Goal: Transaction & Acquisition: Purchase product/service

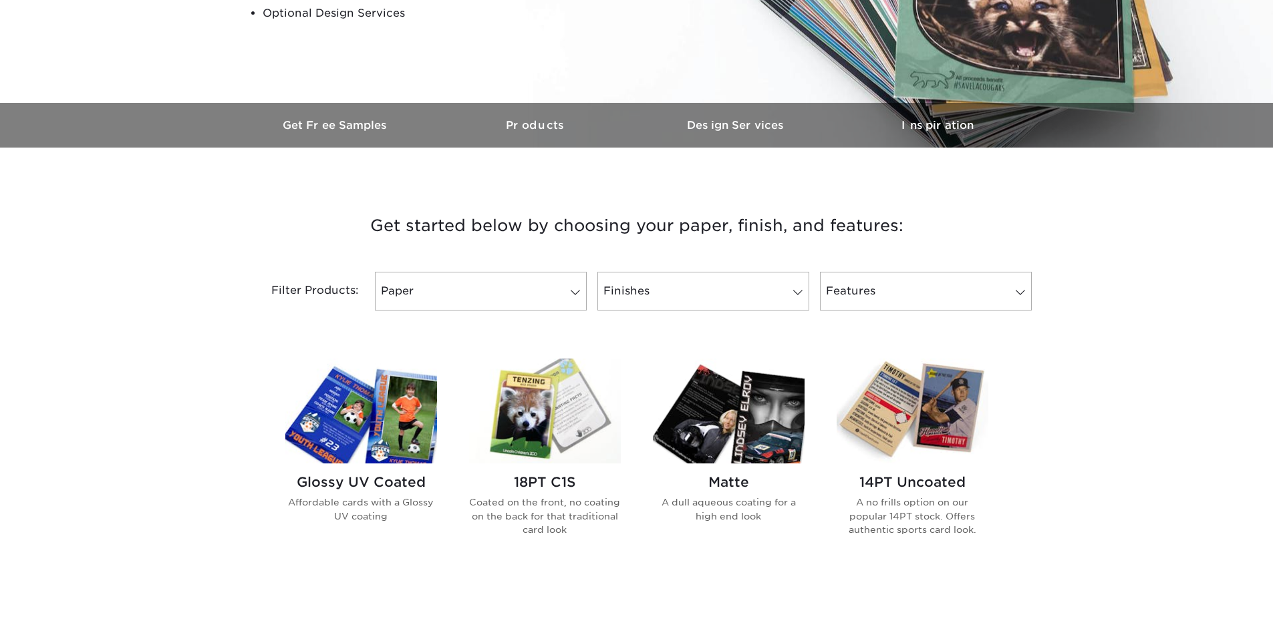
scroll to position [334, 0]
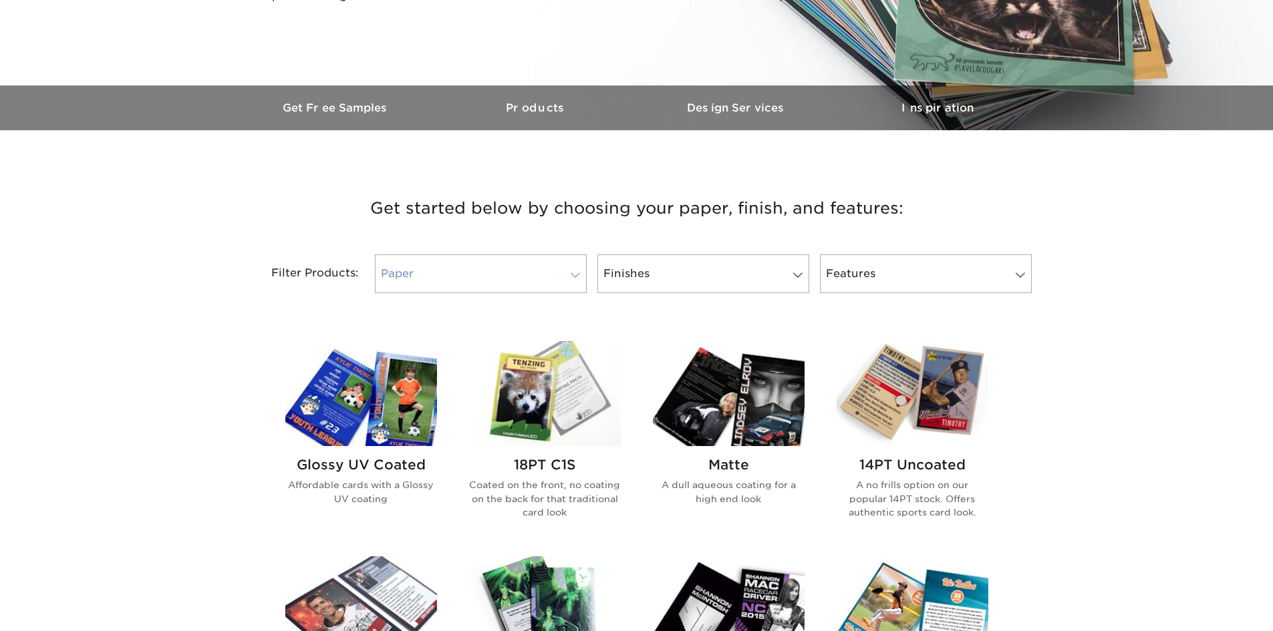
click at [527, 272] on link "Paper" at bounding box center [481, 274] width 212 height 39
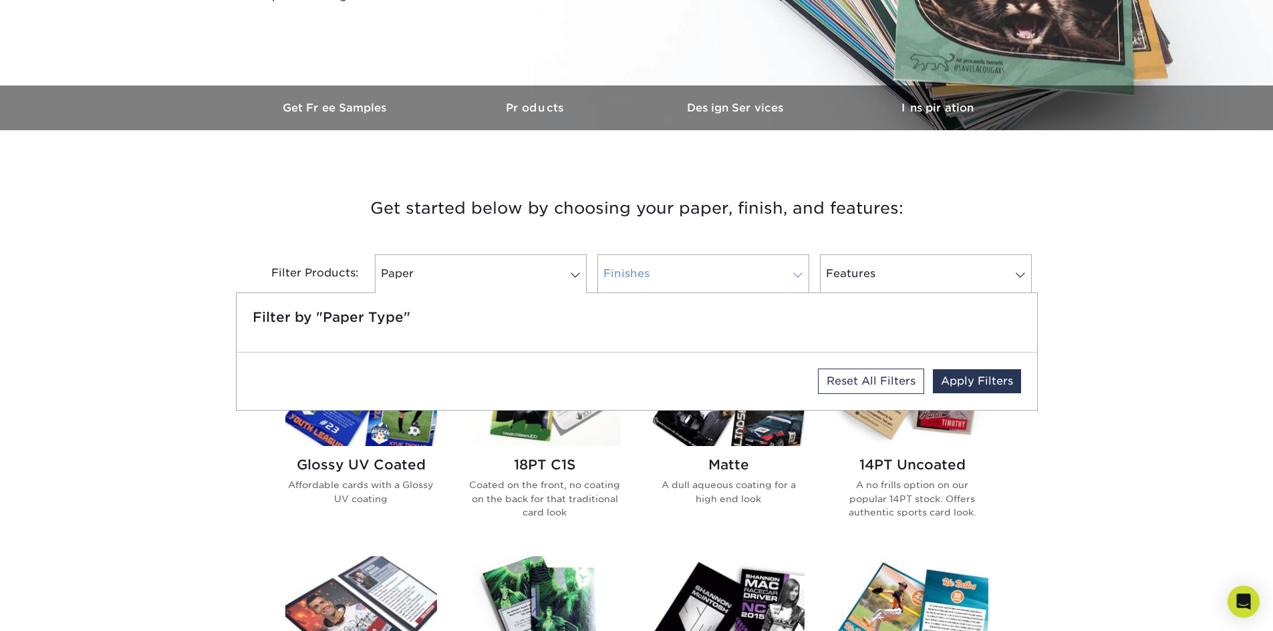
click at [668, 262] on link "Finishes" at bounding box center [703, 274] width 212 height 39
click at [668, 273] on link "Finishes" at bounding box center [703, 274] width 212 height 39
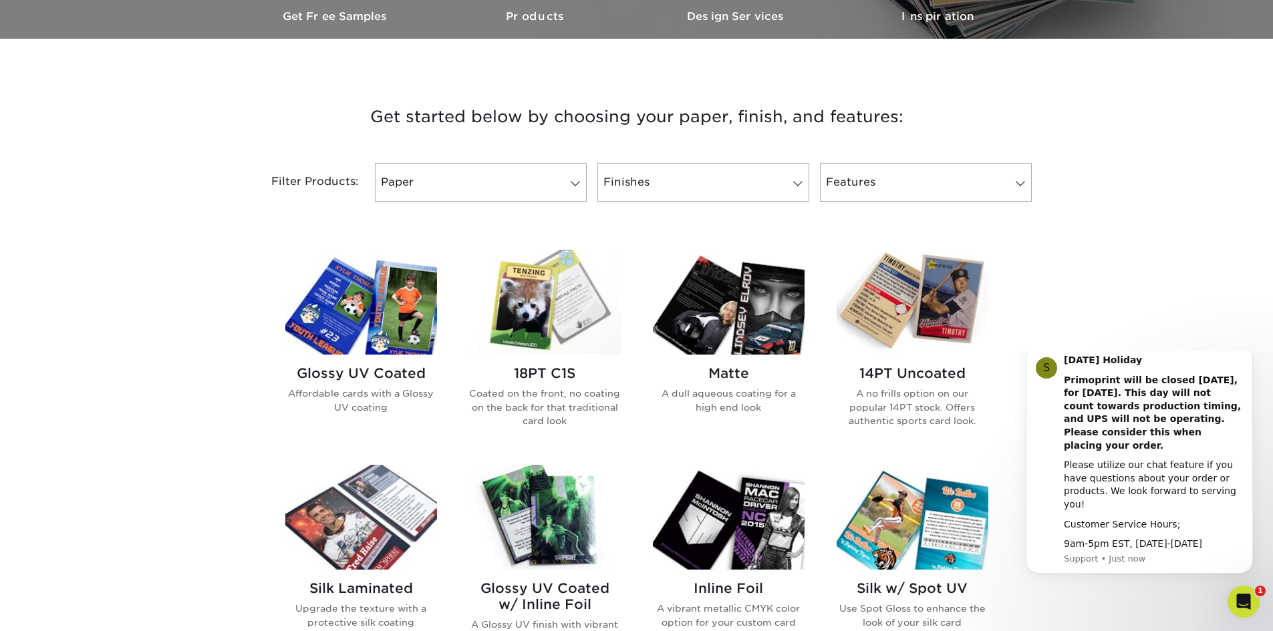
scroll to position [468, 0]
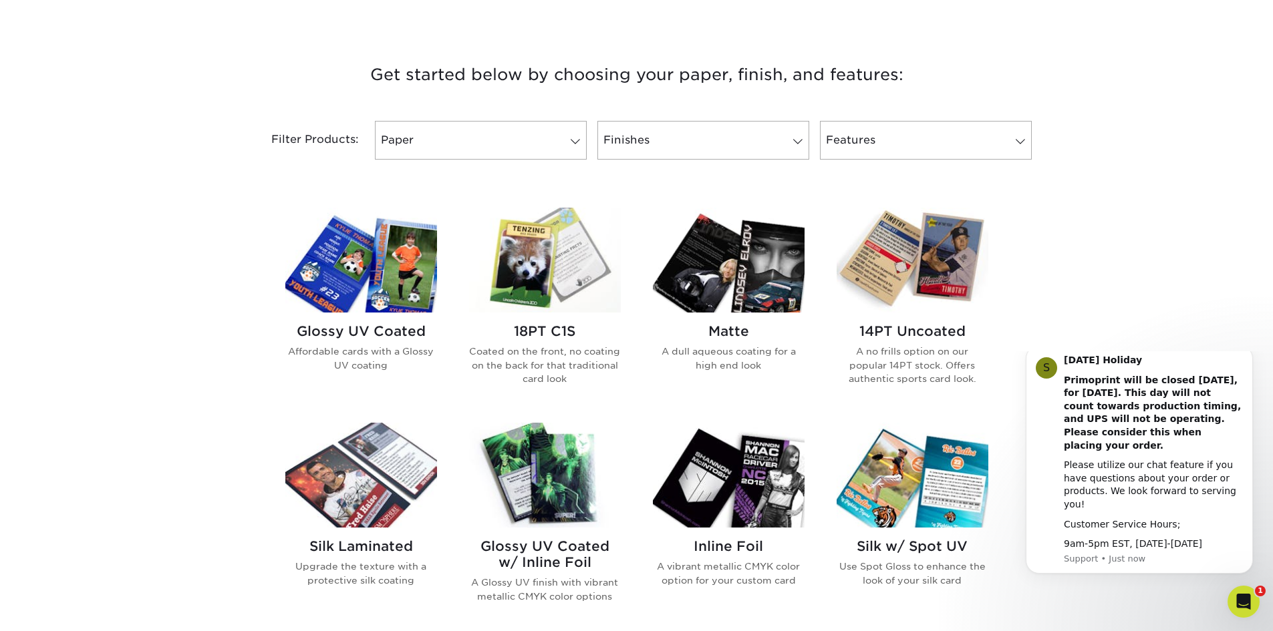
click at [916, 264] on img at bounding box center [912, 260] width 152 height 105
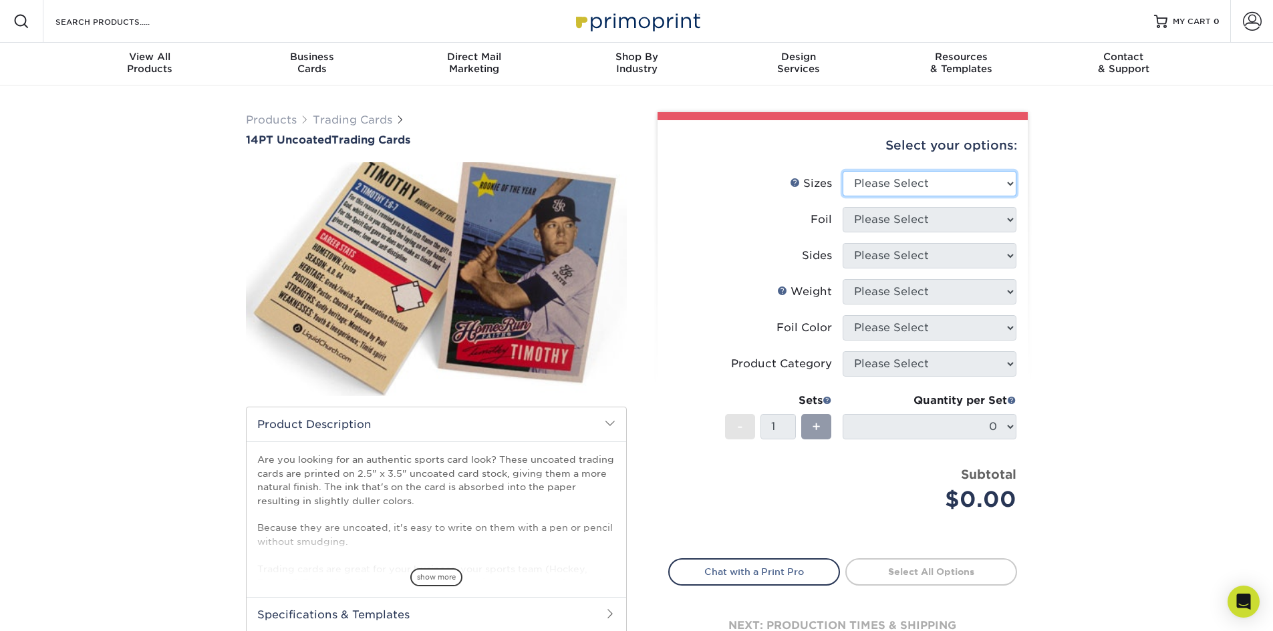
click at [940, 184] on select "Please Select 2.5" x 3.5"" at bounding box center [929, 183] width 174 height 25
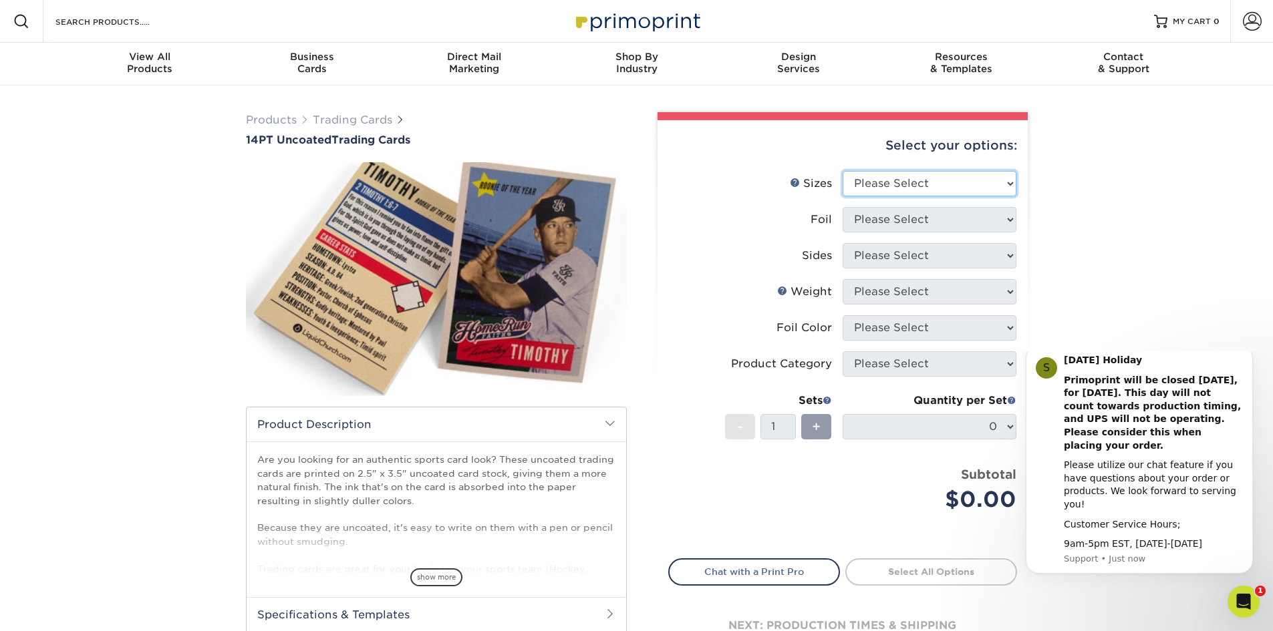
select select "2.50x3.50"
click at [842, 171] on select "Please Select 2.5" x 3.5"" at bounding box center [929, 183] width 174 height 25
click at [929, 227] on select "Please Select Yes No" at bounding box center [929, 219] width 174 height 25
select select "1"
click at [842, 207] on select "Please Select Yes No" at bounding box center [929, 219] width 174 height 25
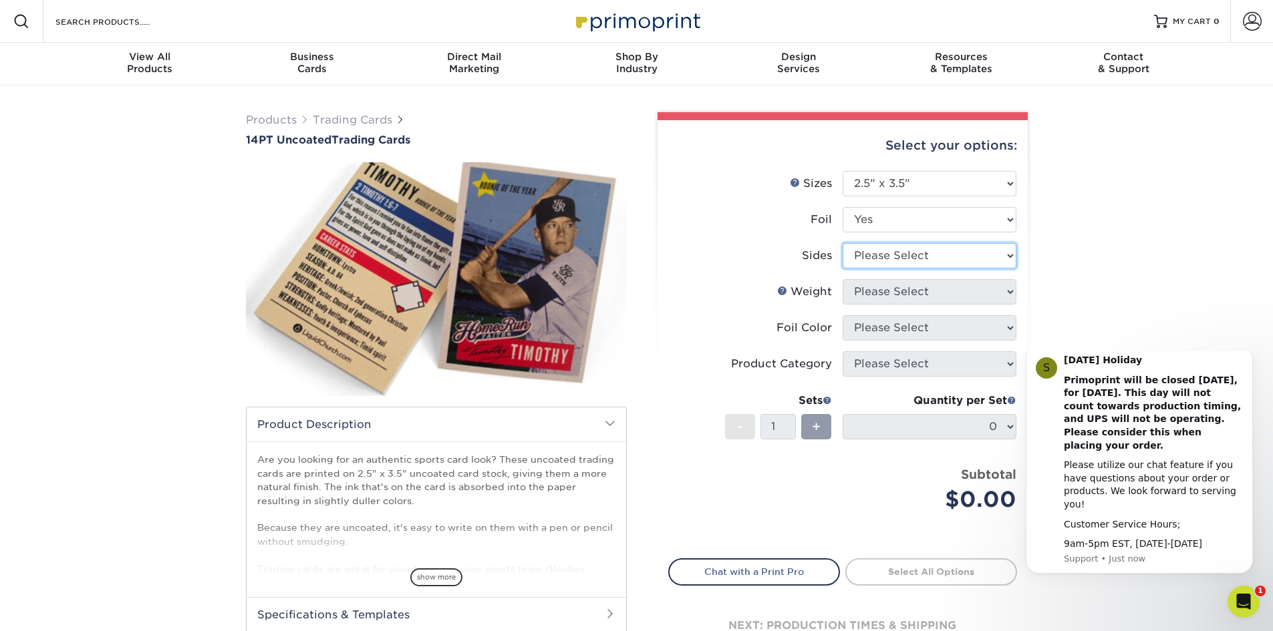
click at [926, 259] on select "Please Select Print Both Sides - Foil Both Sides Print Both Sides - Foil Front …" at bounding box center [929, 255] width 174 height 25
select select "a75ac2f1-9911-48d6-841d-245b5ac08f27"
click at [842, 243] on select "Please Select Print Both Sides - Foil Both Sides Print Both Sides - Foil Front …" at bounding box center [929, 255] width 174 height 25
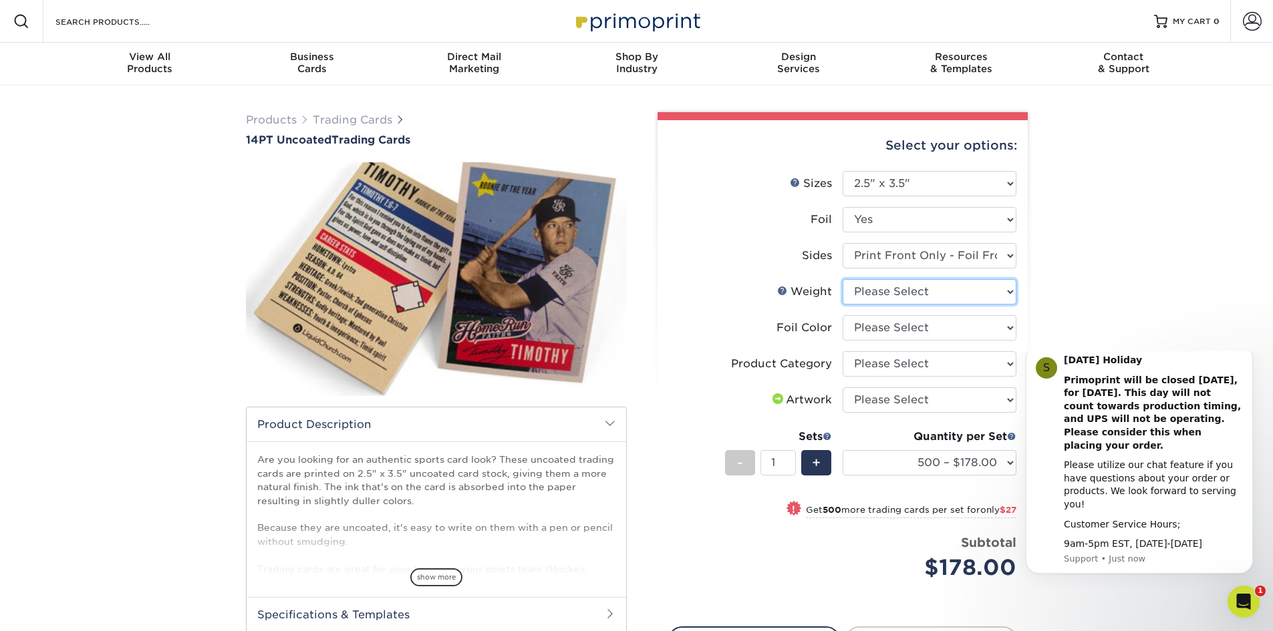
click at [948, 293] on select "Please Select 14PT Uncoated" at bounding box center [929, 291] width 174 height 25
select select "14PT Uncoated"
click at [842, 279] on select "Please Select 14PT Uncoated" at bounding box center [929, 291] width 174 height 25
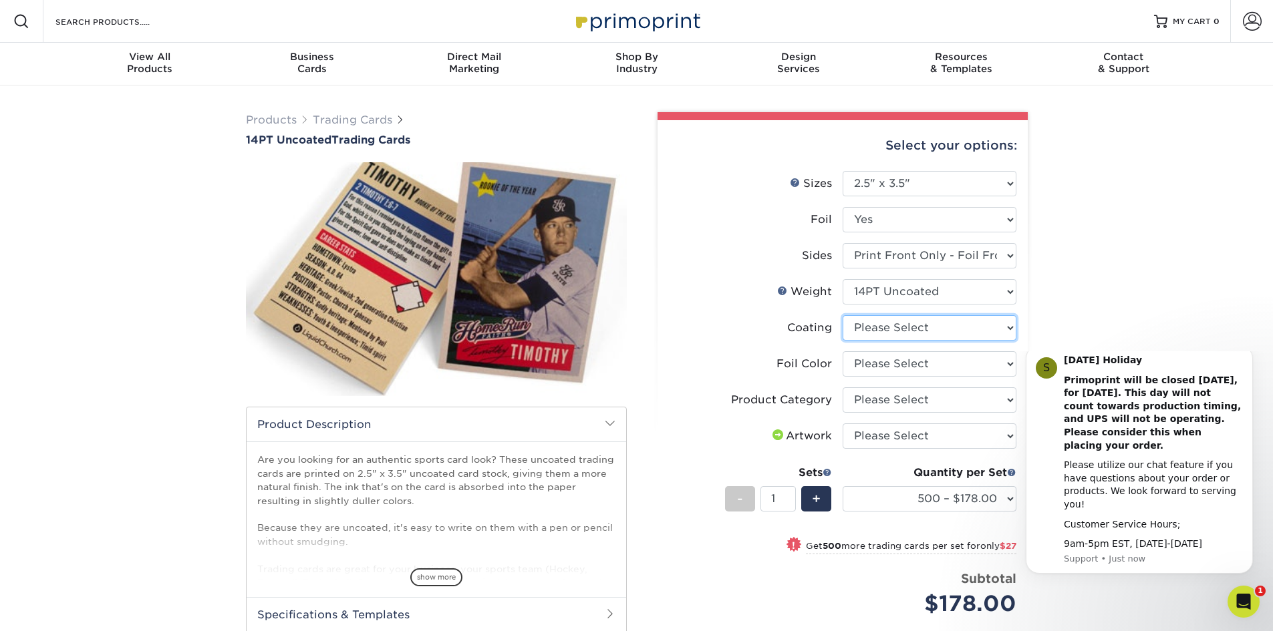
click at [949, 332] on select at bounding box center [929, 327] width 174 height 25
select select "3e7618de-abca-4bda-9f97-8b9129e913d8"
click at [842, 315] on select at bounding box center [929, 327] width 174 height 25
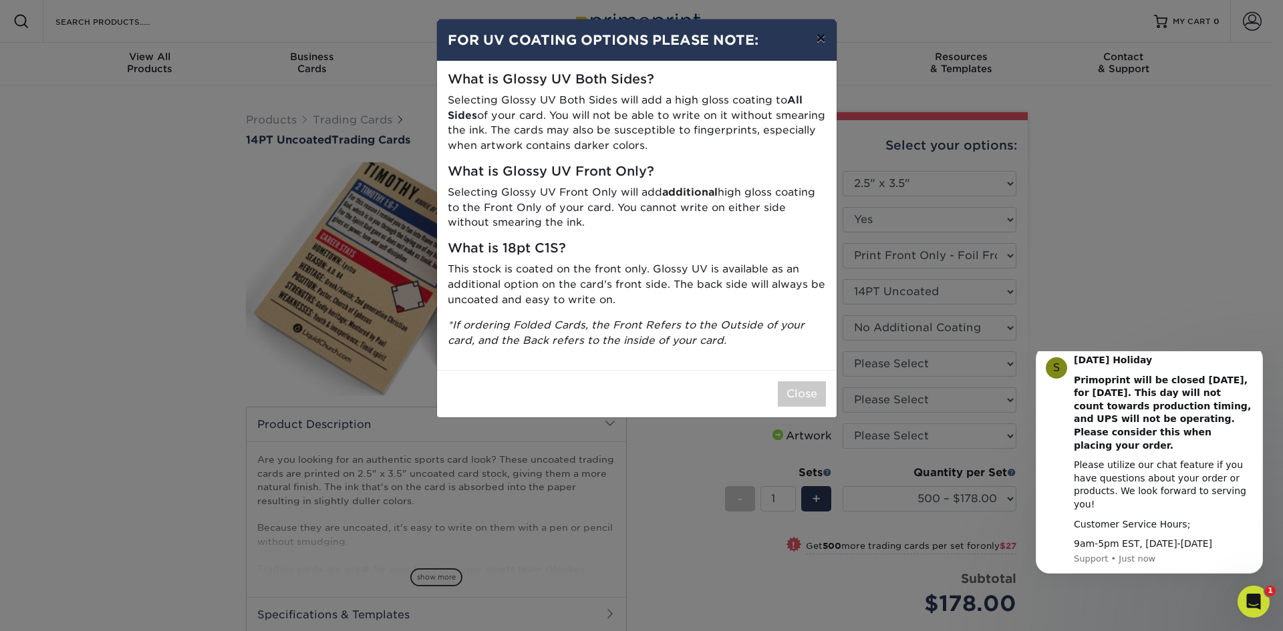
click at [813, 41] on button "×" at bounding box center [820, 37] width 31 height 37
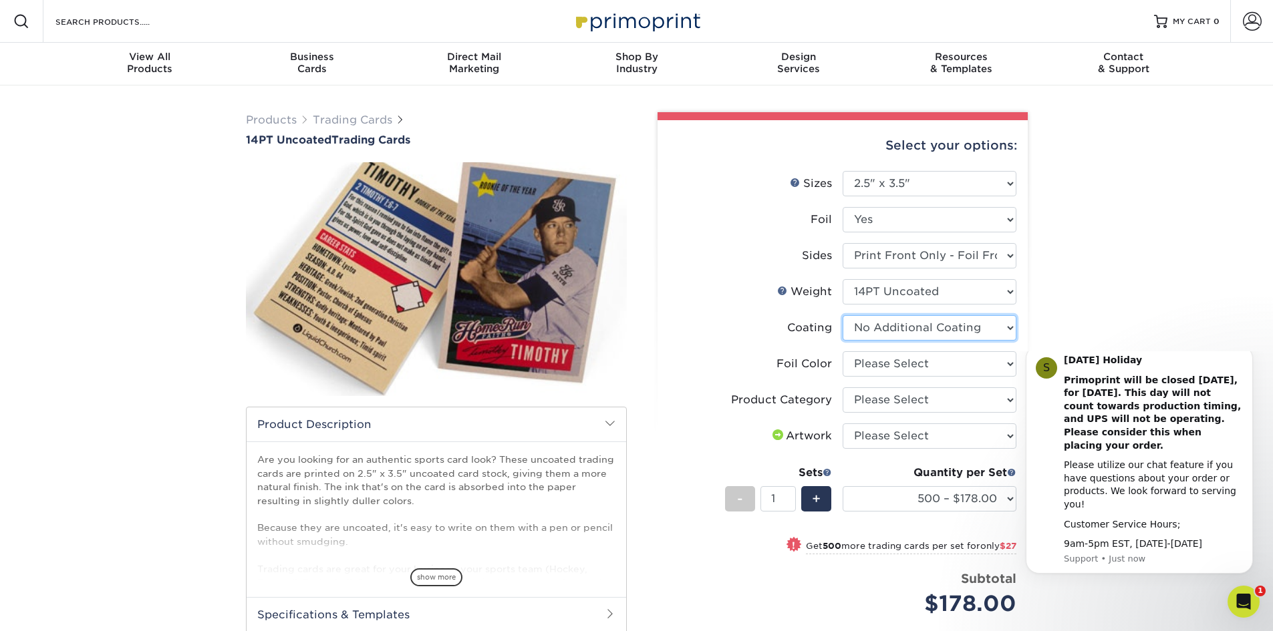
click at [921, 331] on select at bounding box center [929, 327] width 174 height 25
click at [842, 315] on select at bounding box center [929, 327] width 174 height 25
click at [929, 329] on select at bounding box center [929, 327] width 174 height 25
click at [922, 362] on select "Please Select Silver Foil Rose Gold Foil Red Foil Gold Foil Copper Foil Black F…" at bounding box center [929, 363] width 174 height 25
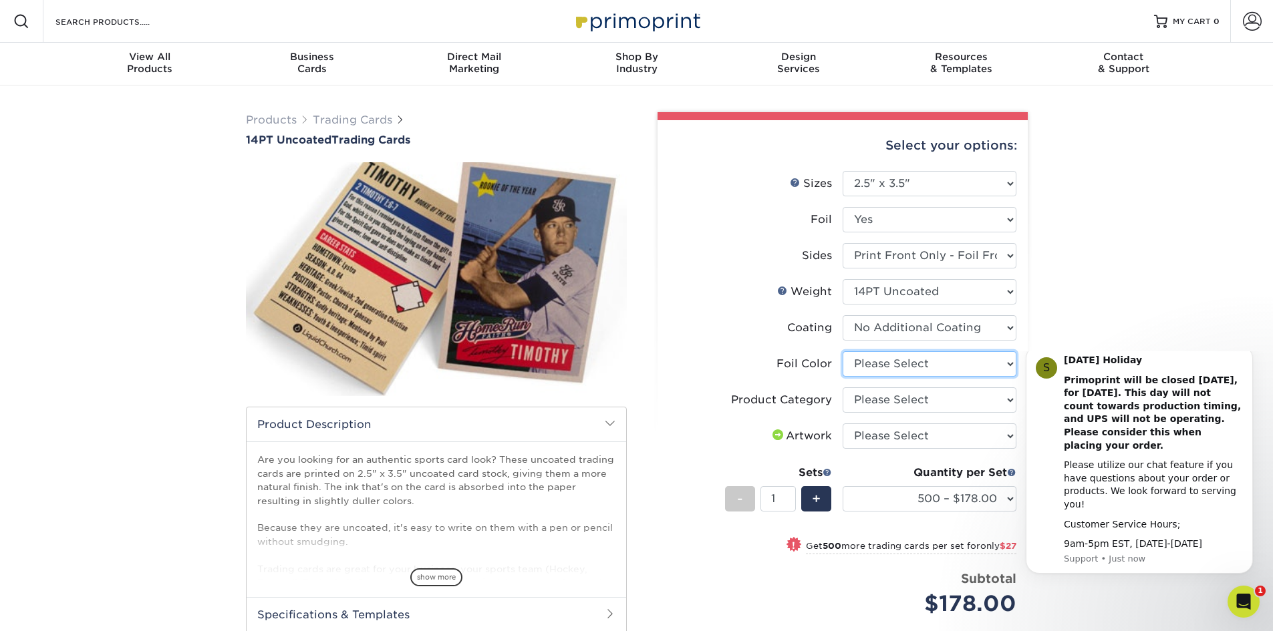
select select "e482a702-b595-48f4-8488-80b31f3aa6bc"
click at [842, 351] on select "Please Select Silver Foil Rose Gold Foil Red Foil Gold Foil Copper Foil Black F…" at bounding box center [929, 363] width 174 height 25
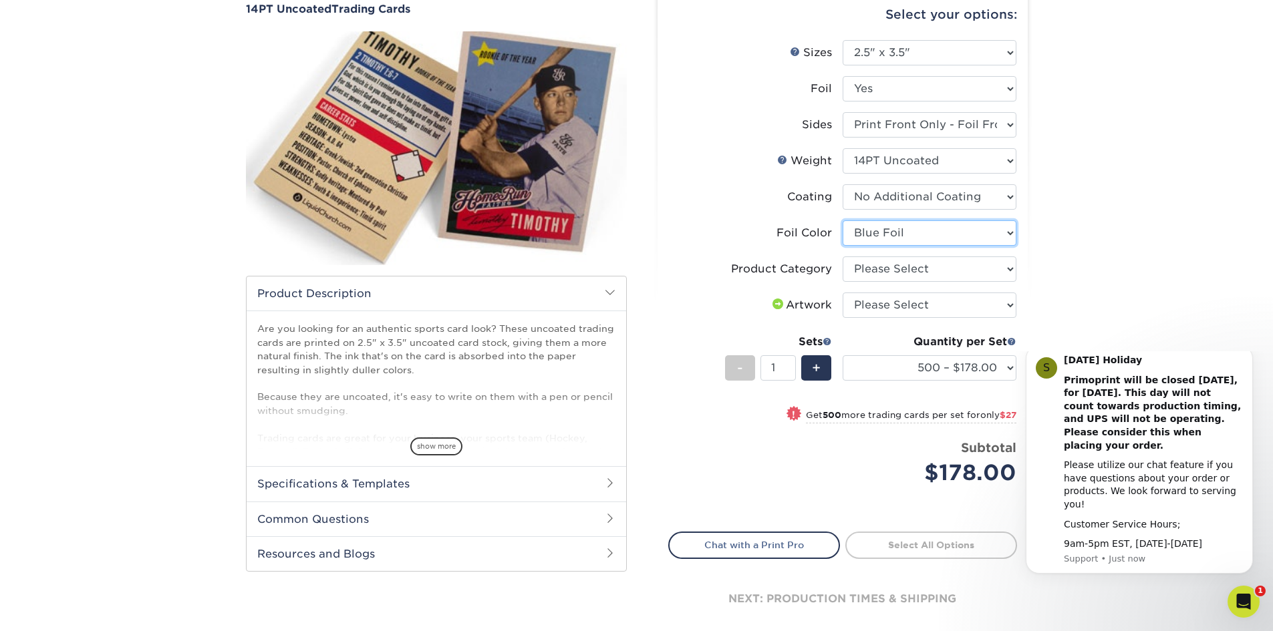
scroll to position [134, 0]
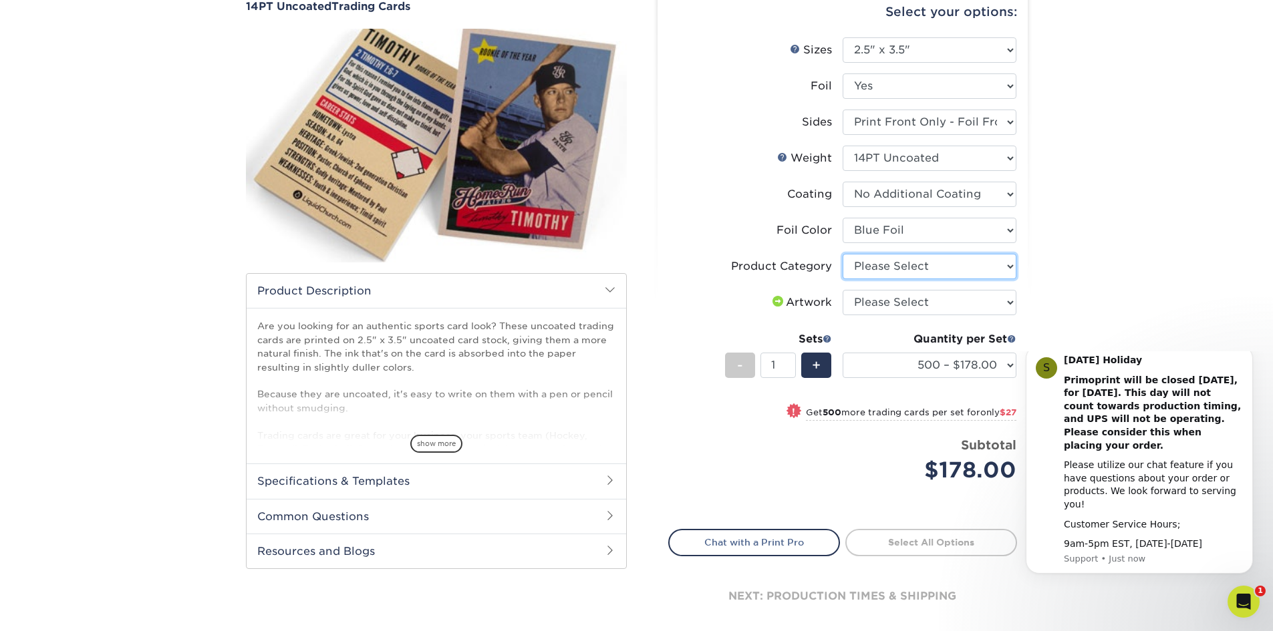
click at [945, 272] on select "Please Select Trading Cards" at bounding box center [929, 266] width 174 height 25
select select "c2f9bce9-36c2-409d-b101-c29d9d031e18"
click at [842, 254] on select "Please Select Trading Cards" at bounding box center [929, 266] width 174 height 25
click at [924, 299] on select "Please Select I will upload files I need a design - $100" at bounding box center [929, 302] width 174 height 25
select select "upload"
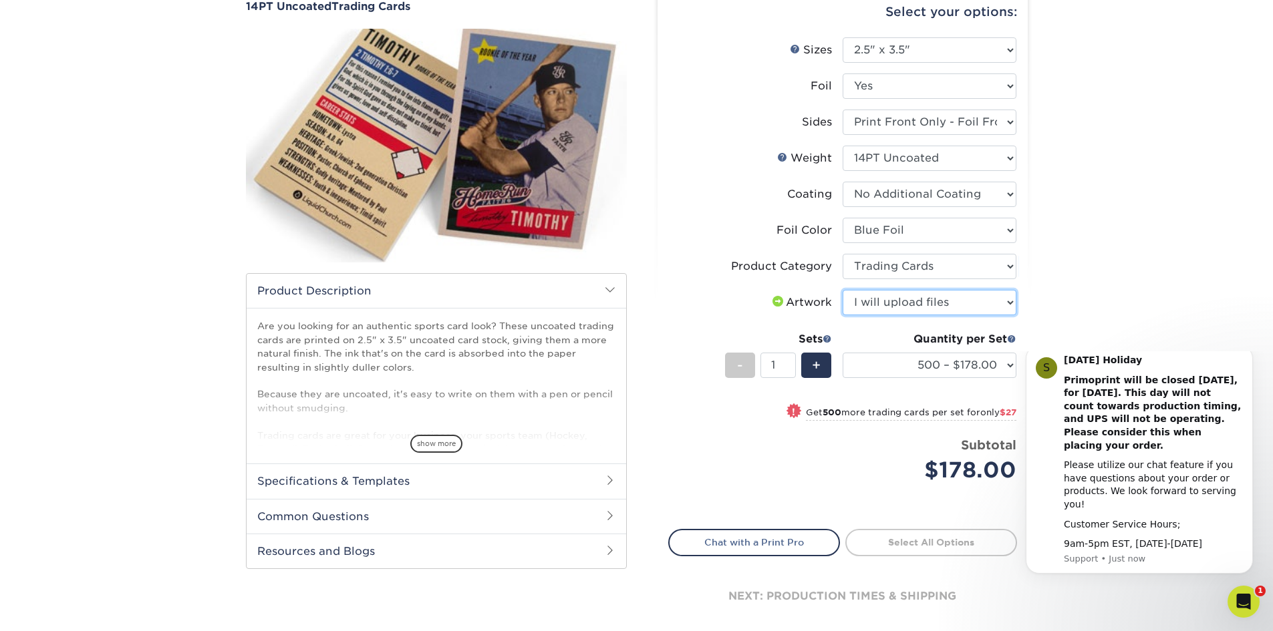
click at [842, 290] on select "Please Select I will upload files I need a design - $100" at bounding box center [929, 302] width 174 height 25
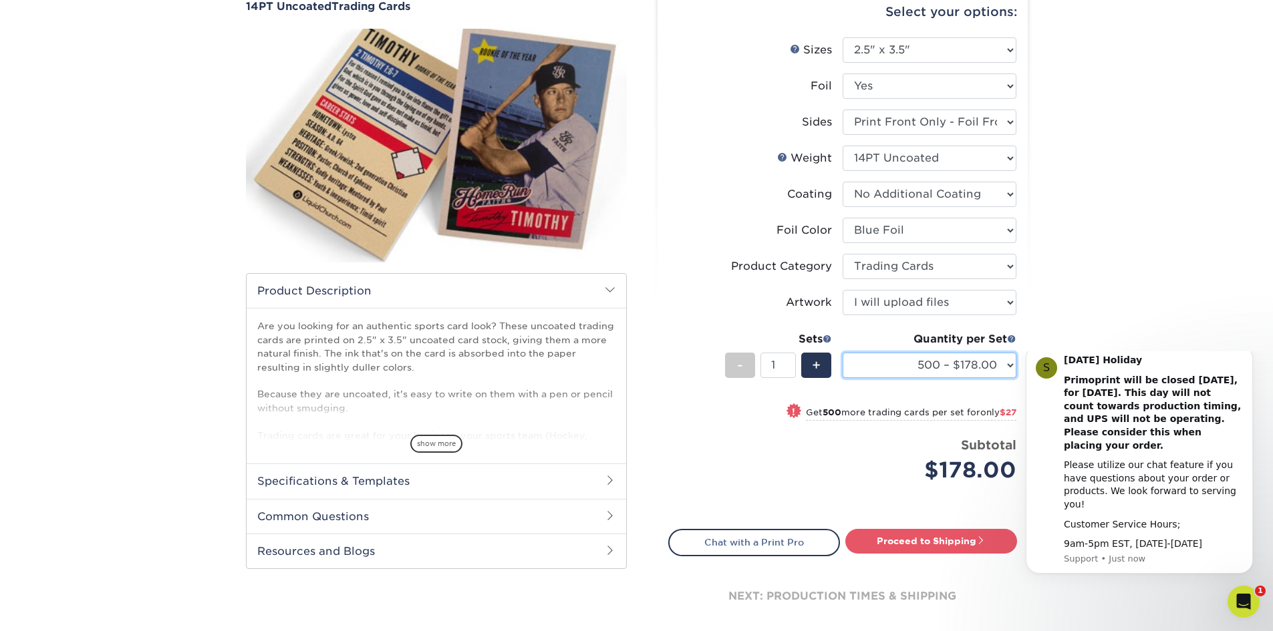
click at [911, 365] on select "500 – $178.00 1000 – $205.00 2500 – $478.00 5000 – $908.00" at bounding box center [929, 365] width 174 height 25
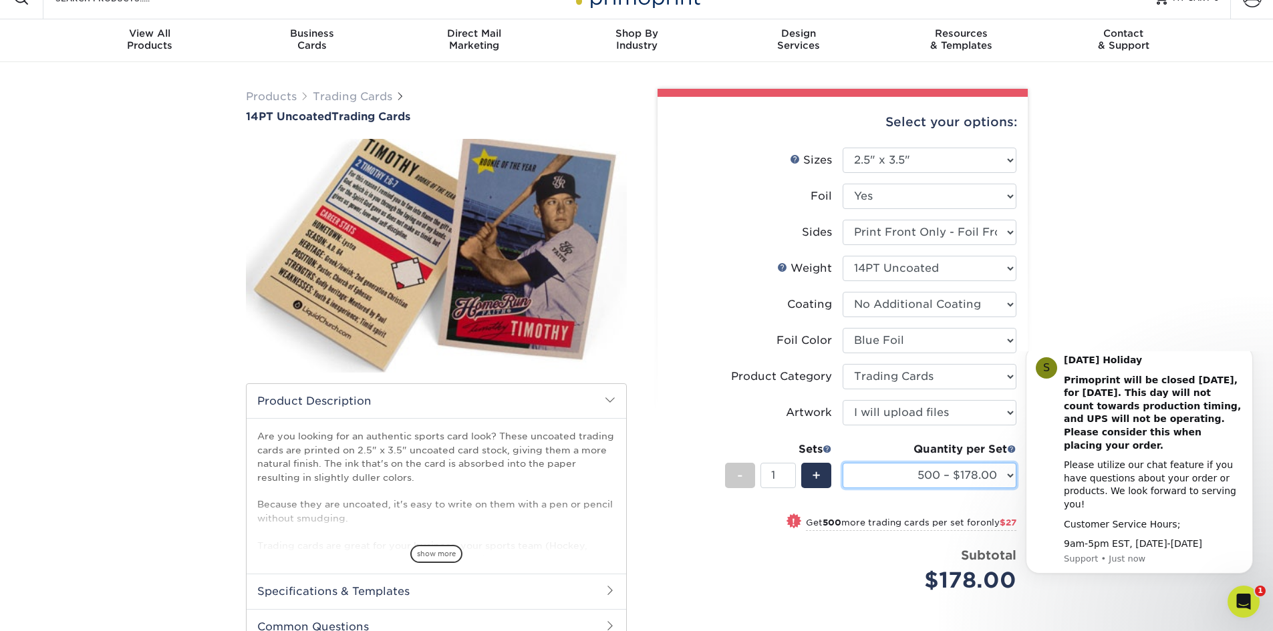
scroll to position [0, 0]
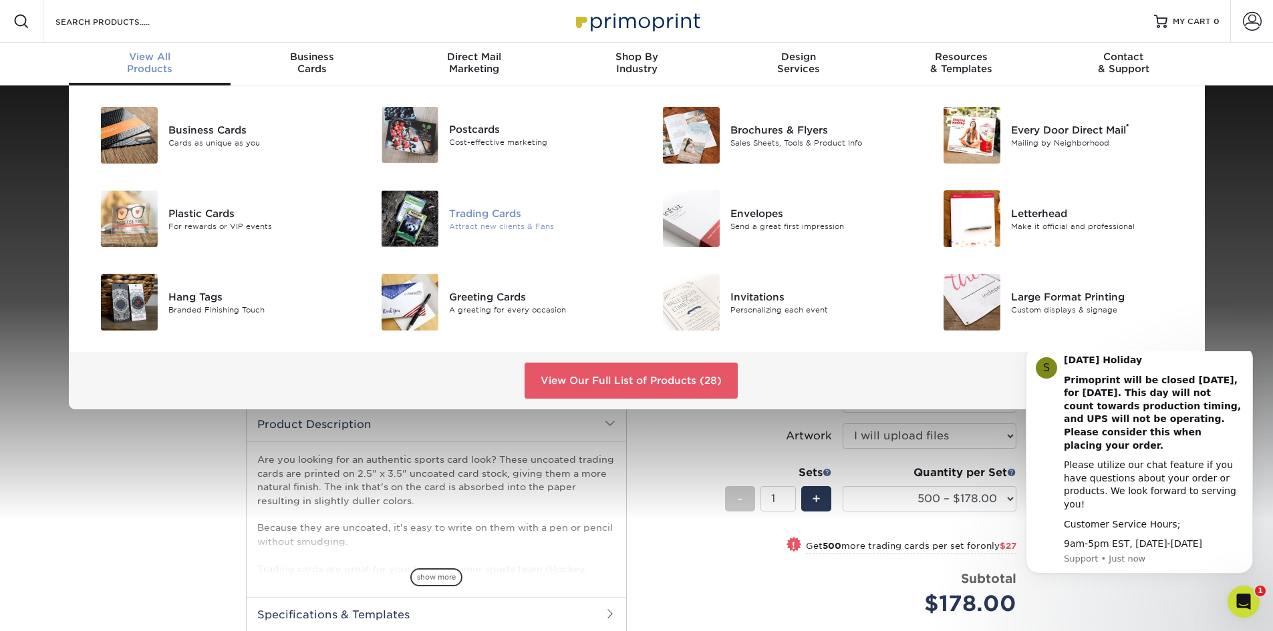
click at [485, 214] on div "Trading Cards" at bounding box center [537, 213] width 177 height 15
